Goal: Task Accomplishment & Management: Use online tool/utility

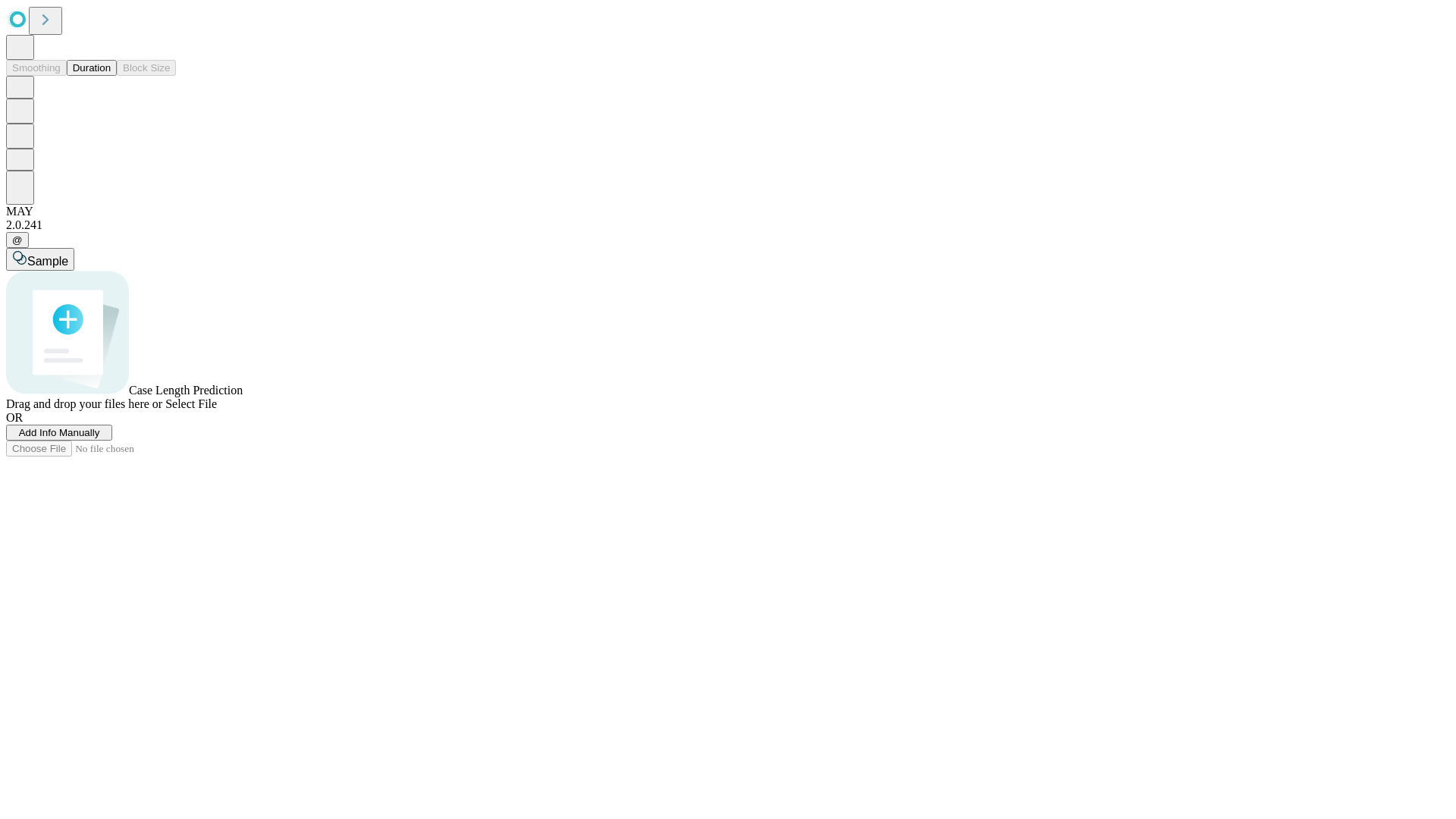
click at [111, 76] on button "Duration" at bounding box center [92, 68] width 50 height 16
click at [217, 410] on span "Select File" at bounding box center [191, 405] width 51 height 13
